Goal: Task Accomplishment & Management: Manage account settings

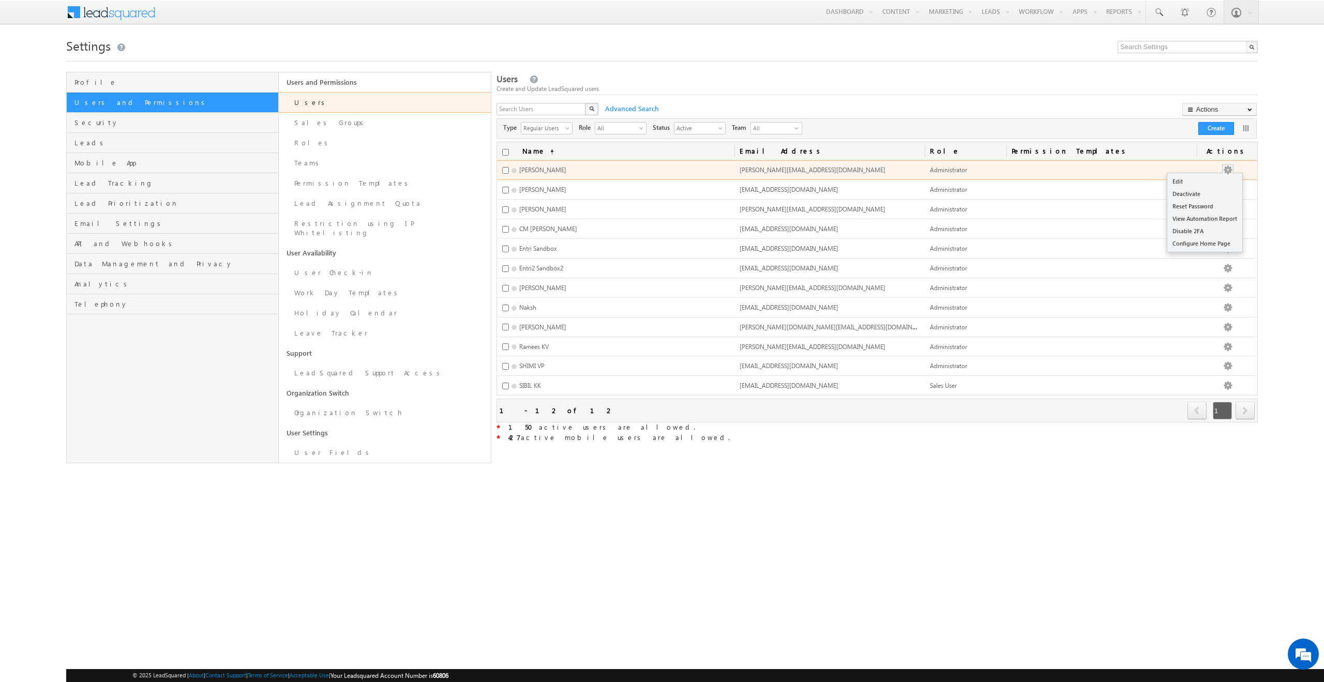
click at [1232, 166] on button "button" at bounding box center [1227, 170] width 10 height 10
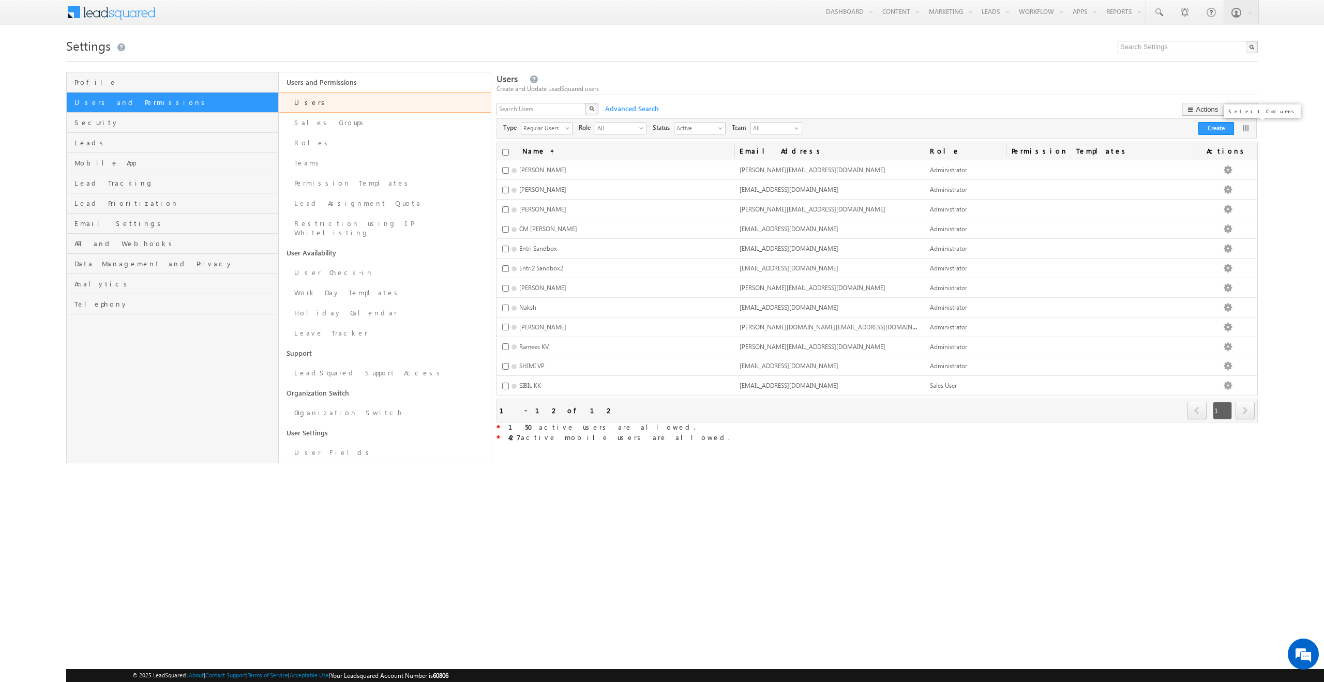
click at [1242, 126] on link at bounding box center [1245, 128] width 10 height 10
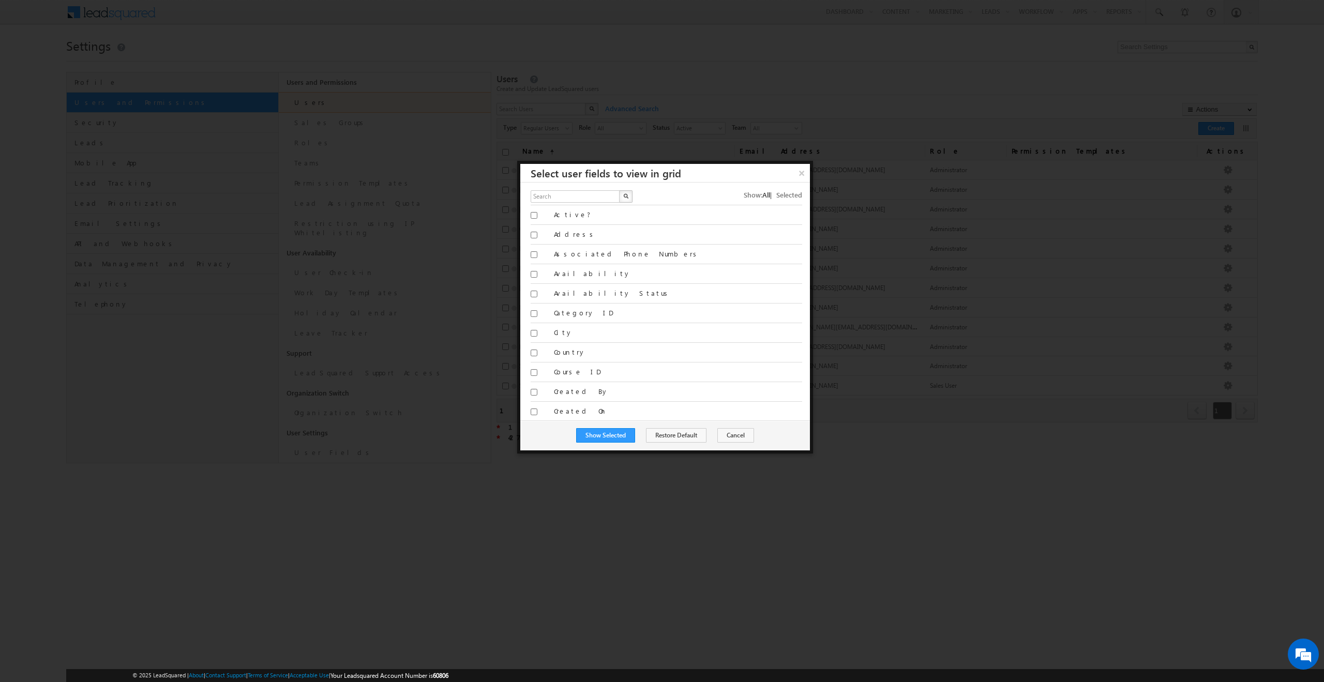
click at [577, 293] on label "Availability Status" at bounding box center [678, 293] width 248 height 9
click at [537, 293] on input "Availability Status" at bounding box center [533, 294] width 7 height 7
checkbox input "true"
click at [617, 434] on button "Show Selected" at bounding box center [605, 435] width 59 height 14
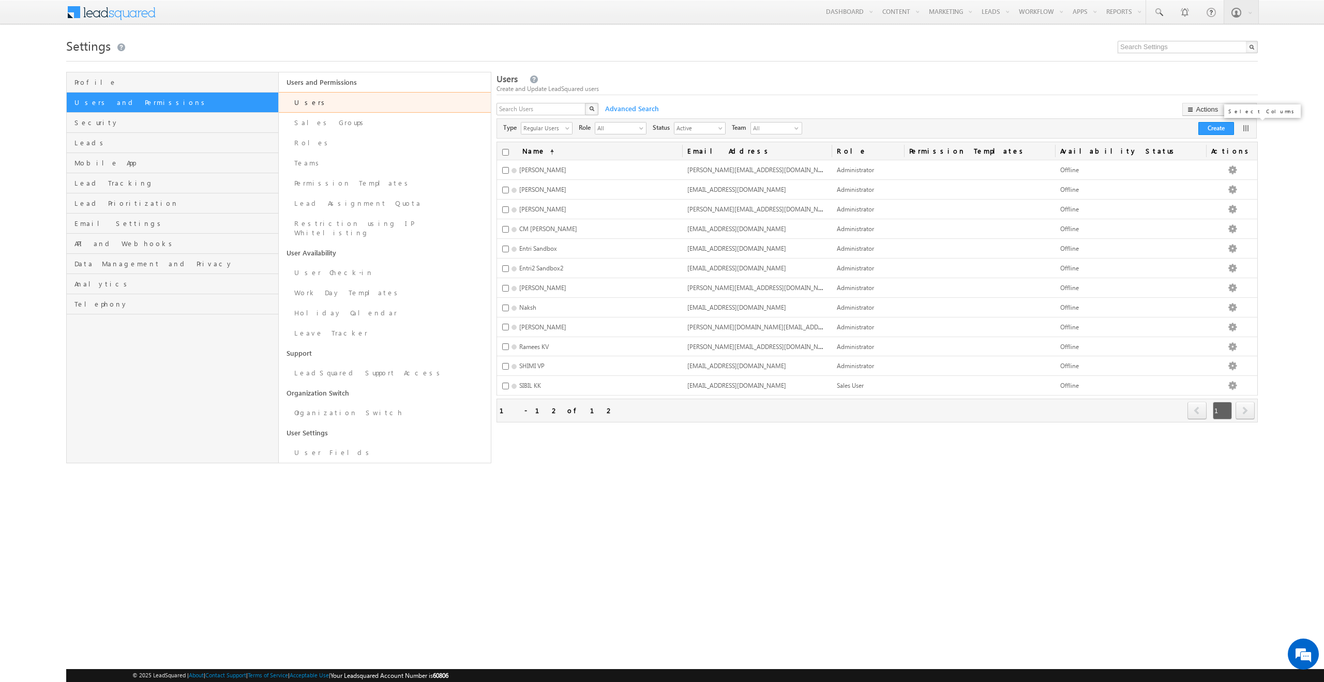
click at [1244, 131] on link at bounding box center [1245, 128] width 10 height 10
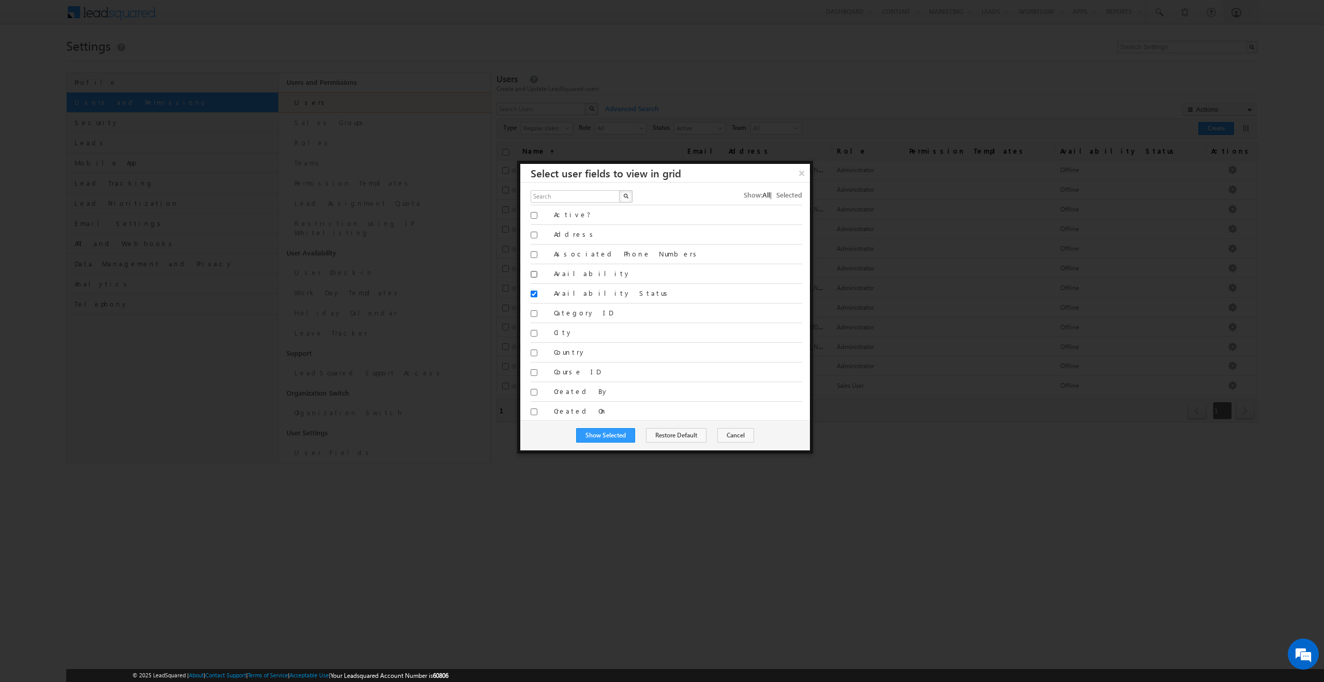
drag, startPoint x: 533, startPoint y: 272, endPoint x: 543, endPoint y: 285, distance: 16.2
click at [533, 272] on input "Availability" at bounding box center [533, 274] width 7 height 7
checkbox input "true"
click at [534, 375] on input "Sales Groups" at bounding box center [533, 373] width 7 height 7
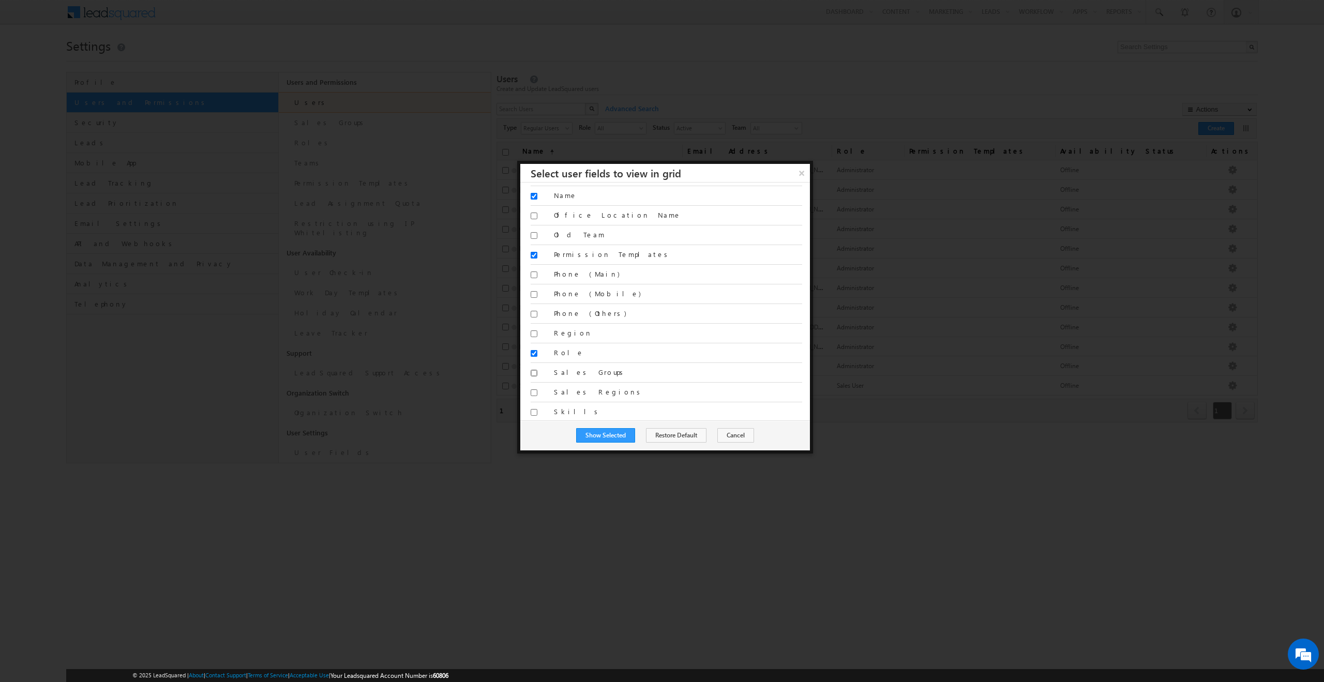
checkbox input "true"
click at [614, 438] on button "Show Selected" at bounding box center [605, 435] width 59 height 14
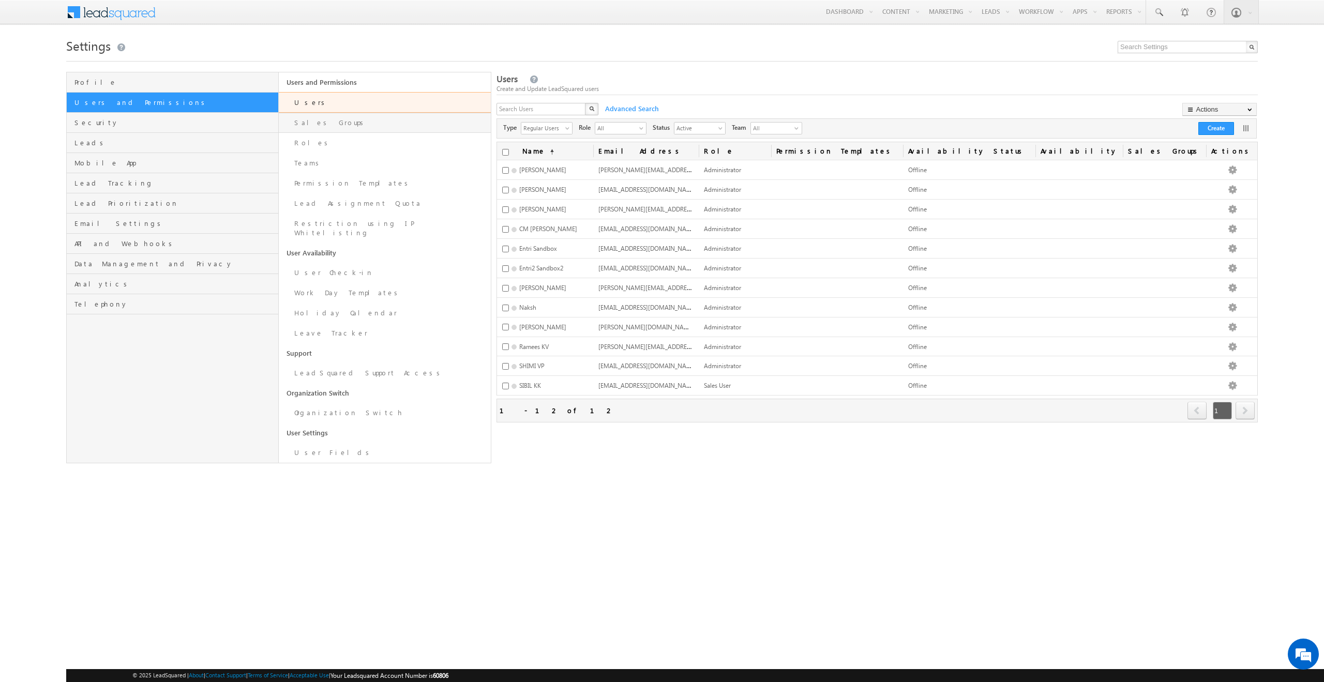
click at [348, 127] on link "Sales Groups" at bounding box center [385, 123] width 212 height 20
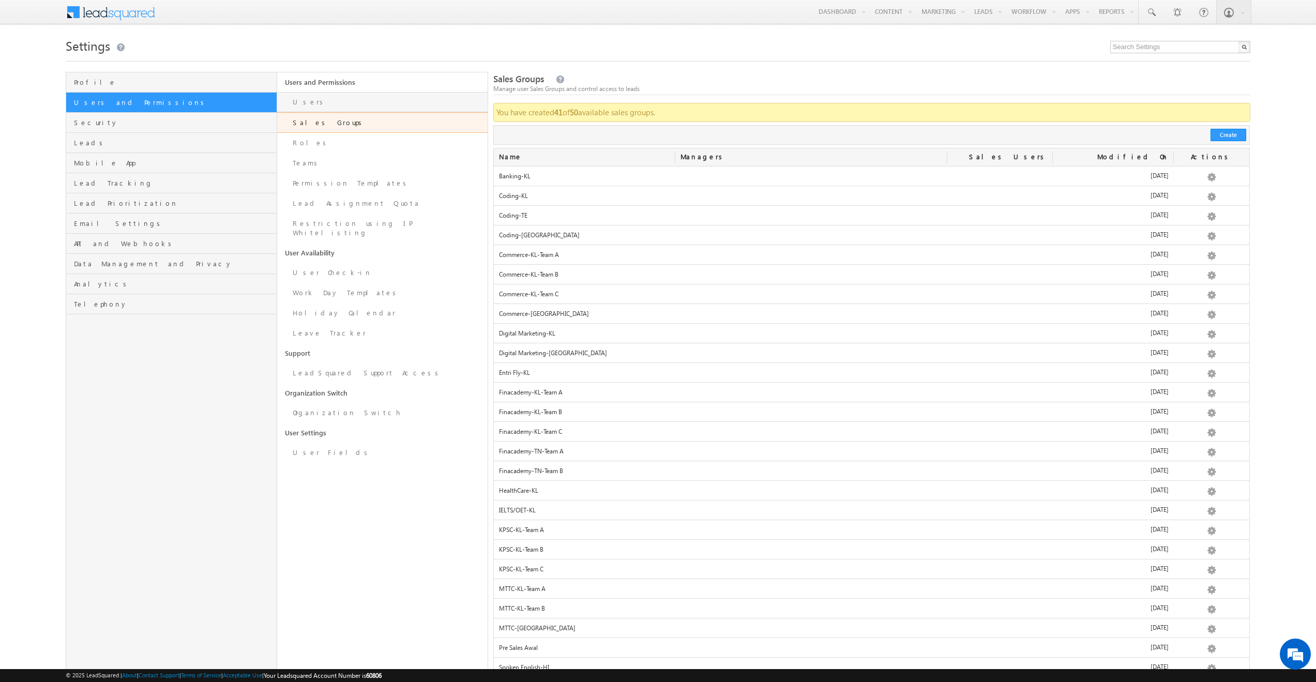
click at [306, 103] on link "Users" at bounding box center [382, 102] width 210 height 20
